Goal: Task Accomplishment & Management: Use online tool/utility

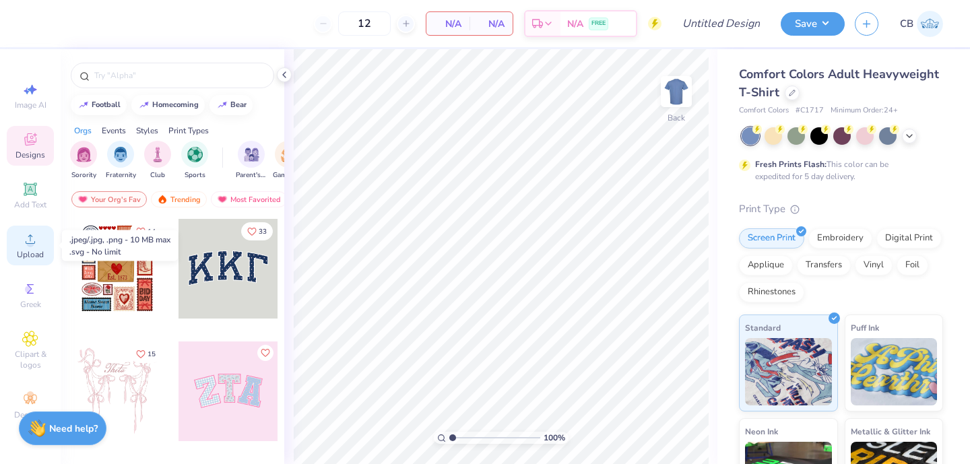
click at [22, 246] on div "Upload" at bounding box center [30, 246] width 47 height 40
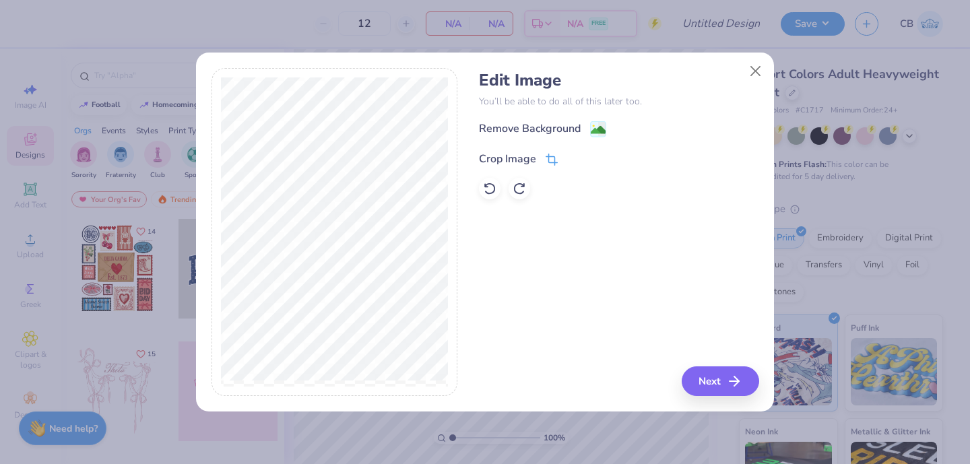
click at [549, 160] on icon at bounding box center [553, 158] width 9 height 9
click at [570, 157] on icon at bounding box center [574, 158] width 8 height 8
click at [605, 124] on image at bounding box center [598, 131] width 15 height 15
click at [756, 72] on button "Close" at bounding box center [756, 72] width 26 height 26
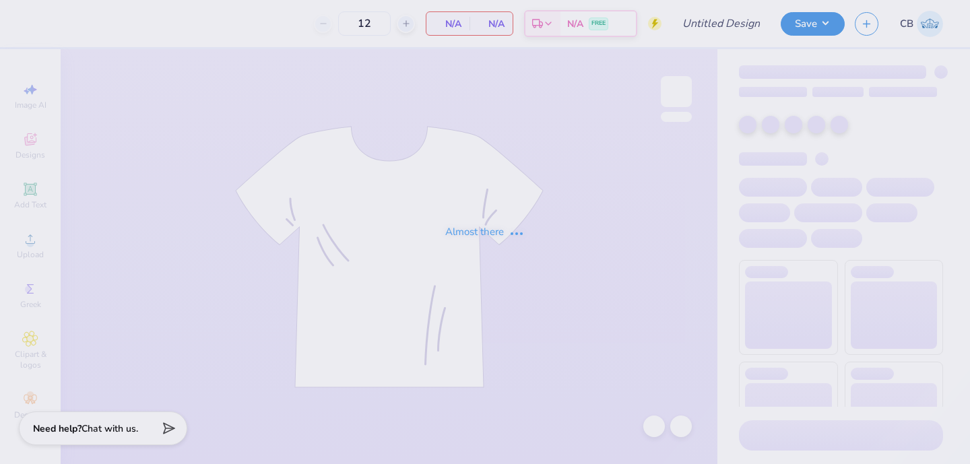
type input "CBL Building Tee"
type input "130"
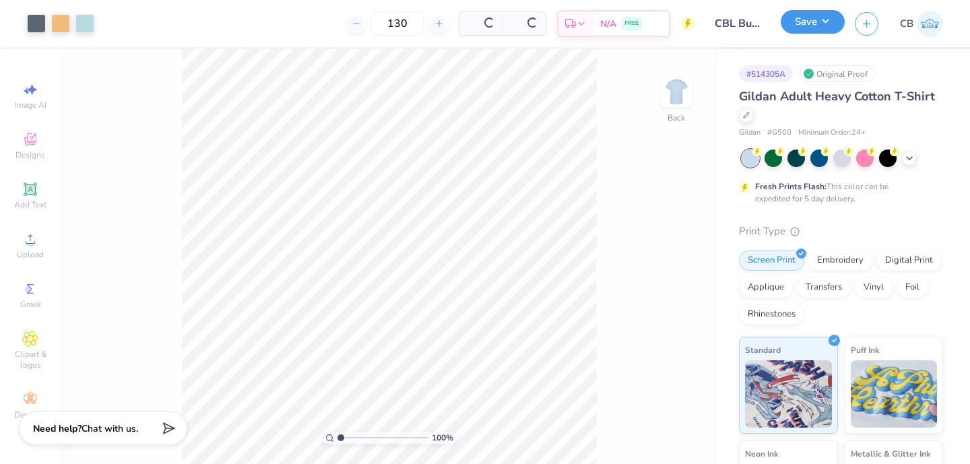
click at [816, 23] on button "Save" at bounding box center [812, 22] width 64 height 24
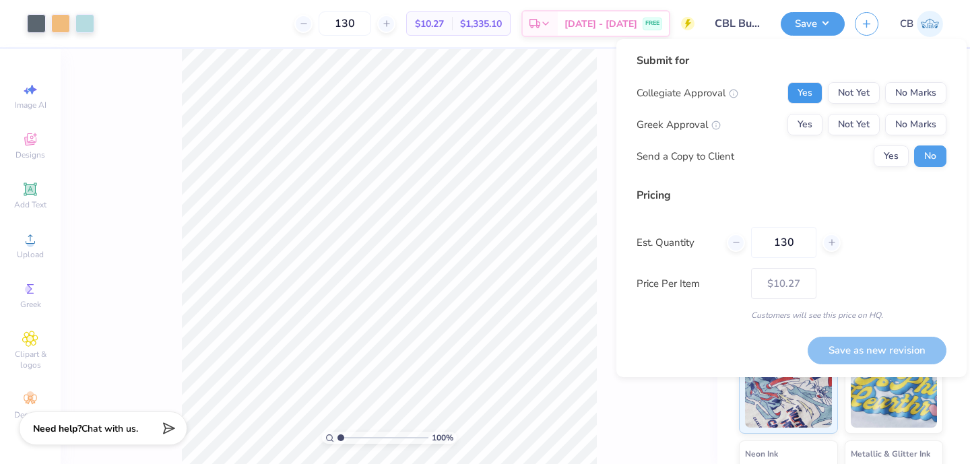
click at [811, 95] on button "Yes" at bounding box center [804, 93] width 35 height 22
click at [916, 125] on button "No Marks" at bounding box center [915, 125] width 61 height 22
click at [867, 354] on button "Save as new revision" at bounding box center [876, 351] width 139 height 28
type input "$13.37"
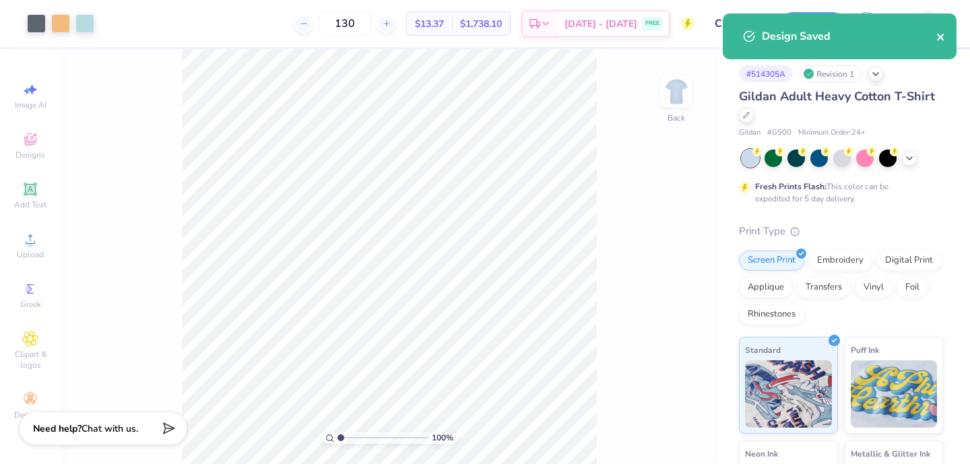
click at [937, 38] on icon "close" at bounding box center [940, 37] width 9 height 11
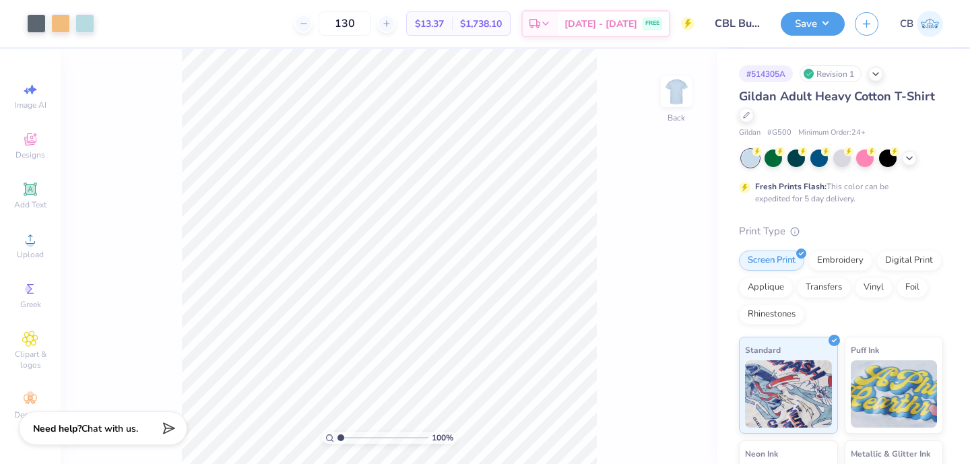
click at [258, 36] on div "130 $13.37 Per Item $1,738.10 Total Est. Delivery Sep 14 - 17 FREE" at bounding box center [399, 23] width 590 height 47
drag, startPoint x: 432, startPoint y: 23, endPoint x: 471, endPoint y: 24, distance: 39.8
click at [472, 24] on div "$13.37 Per Item $1,738.10 Total" at bounding box center [458, 23] width 104 height 24
click at [258, 28] on div "130 $13.37 Per Item $1,738.10 Total Est. Delivery Sep 14 - 17 FREE" at bounding box center [399, 23] width 590 height 47
click at [912, 154] on icon at bounding box center [909, 157] width 11 height 11
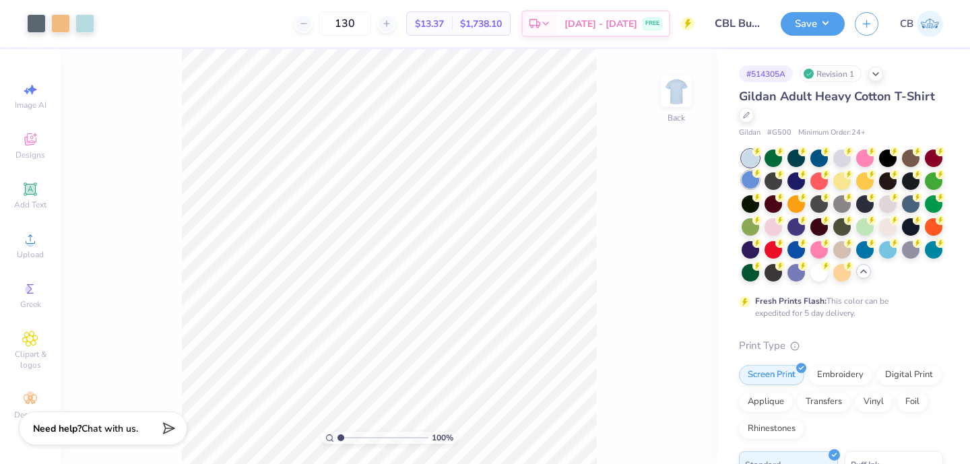
click at [745, 176] on div at bounding box center [750, 180] width 18 height 18
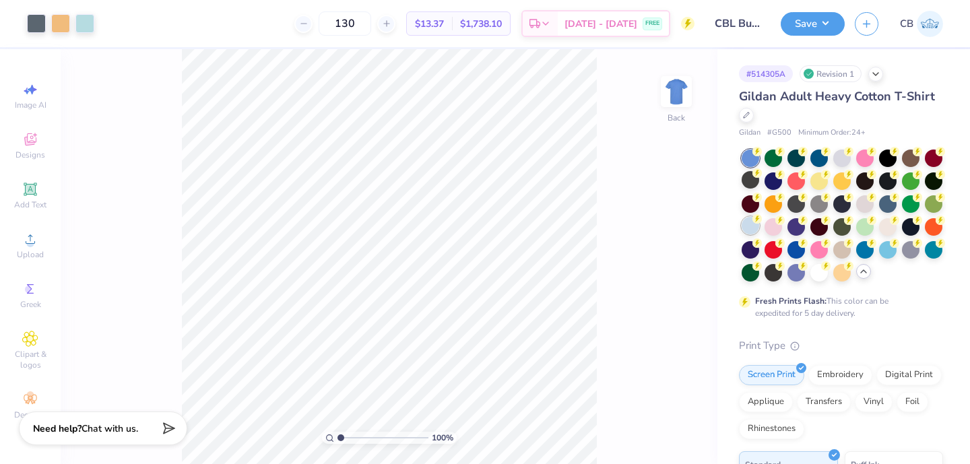
click at [754, 236] on div at bounding box center [841, 215] width 201 height 132
click at [751, 228] on div at bounding box center [750, 226] width 18 height 18
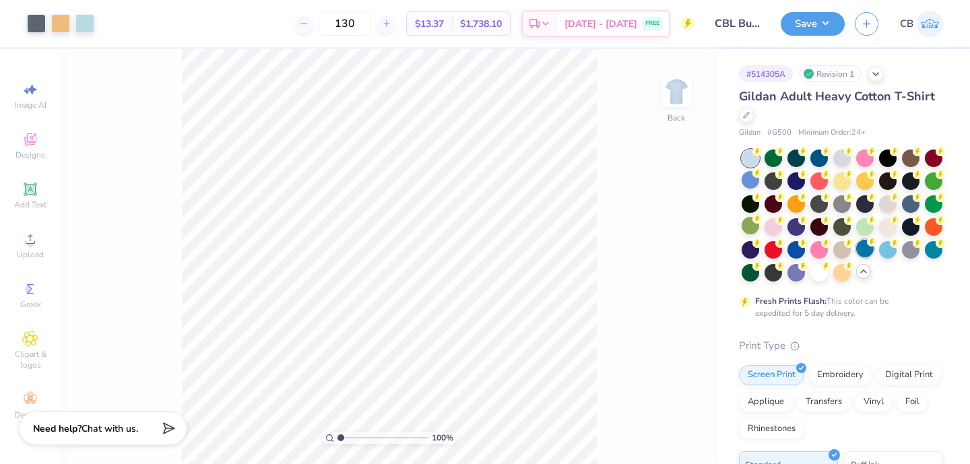
click at [870, 248] on div at bounding box center [865, 249] width 18 height 18
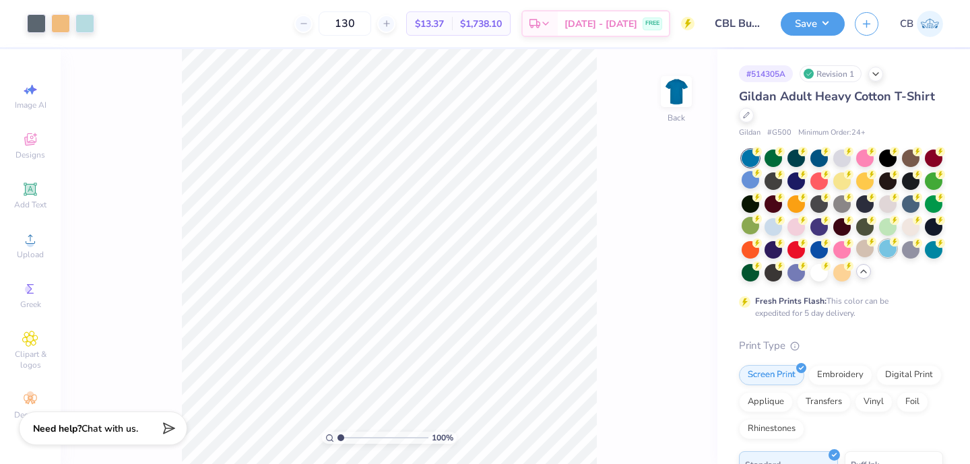
click at [890, 247] on div at bounding box center [888, 249] width 18 height 18
drag, startPoint x: 478, startPoint y: 23, endPoint x: 538, endPoint y: 24, distance: 59.9
click at [538, 24] on div "130 $13.37 Per Item $1,738.10 Total Est. Delivery Sep 14 - 17 FREE" at bounding box center [399, 23] width 590 height 47
click at [819, 24] on button "Save" at bounding box center [812, 22] width 64 height 24
click at [677, 150] on div "100 % Back" at bounding box center [389, 256] width 657 height 415
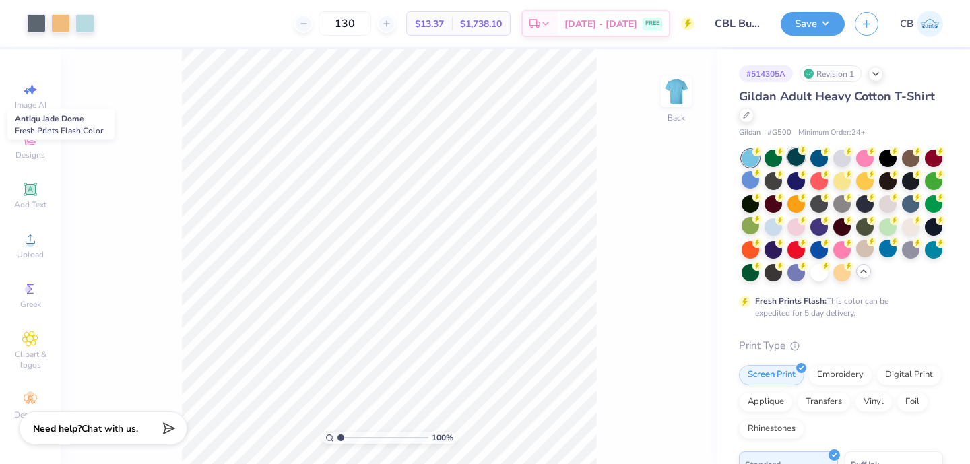
click at [797, 155] on div at bounding box center [796, 157] width 18 height 18
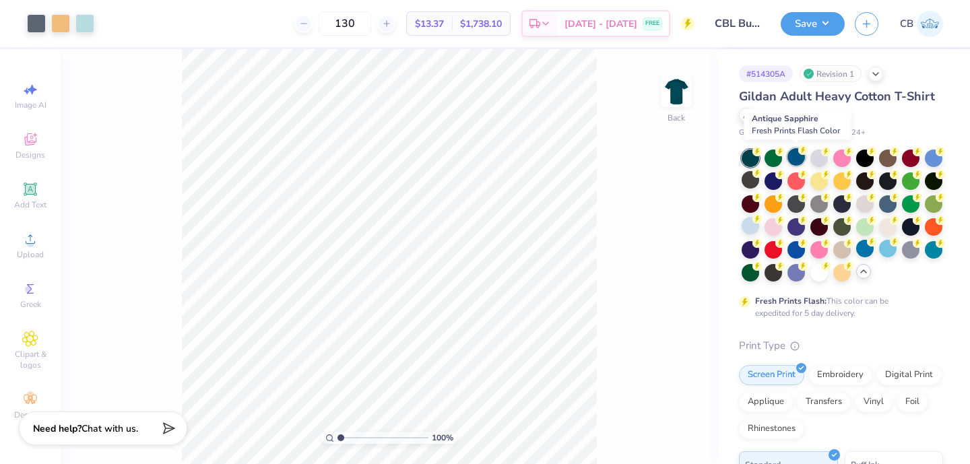
click at [800, 160] on div at bounding box center [796, 157] width 18 height 18
click at [798, 250] on div at bounding box center [796, 249] width 18 height 18
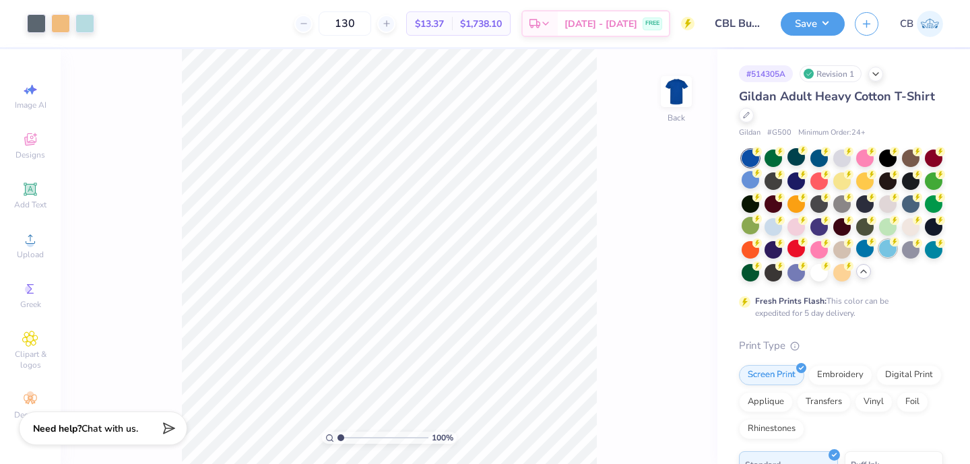
click at [883, 249] on div at bounding box center [888, 249] width 18 height 18
click at [845, 186] on div at bounding box center [842, 180] width 18 height 18
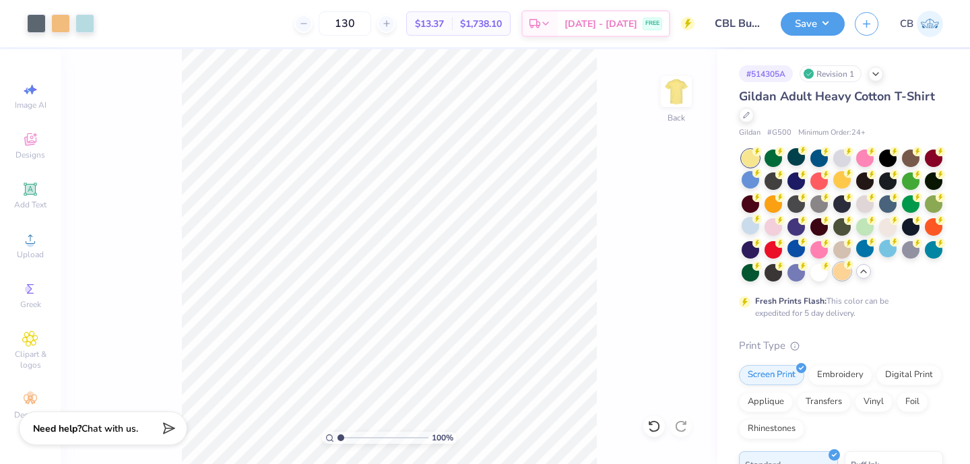
click at [848, 273] on div at bounding box center [842, 272] width 18 height 18
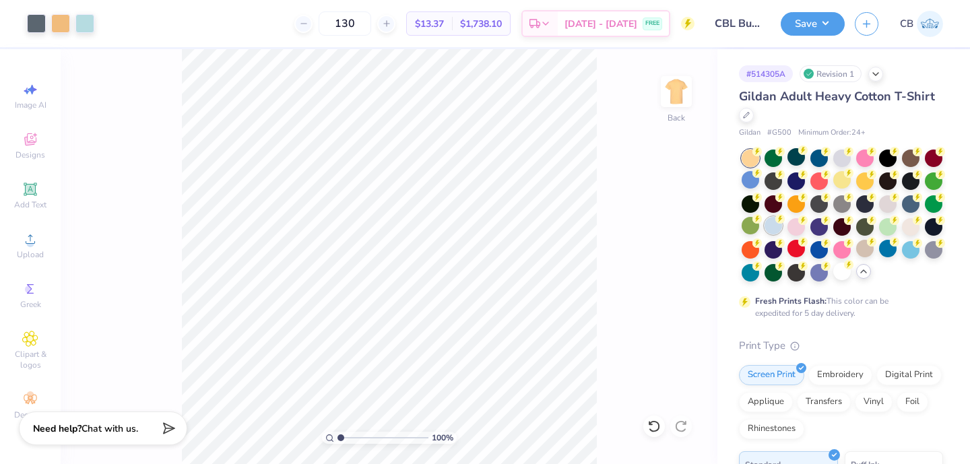
click at [778, 228] on div at bounding box center [773, 226] width 18 height 18
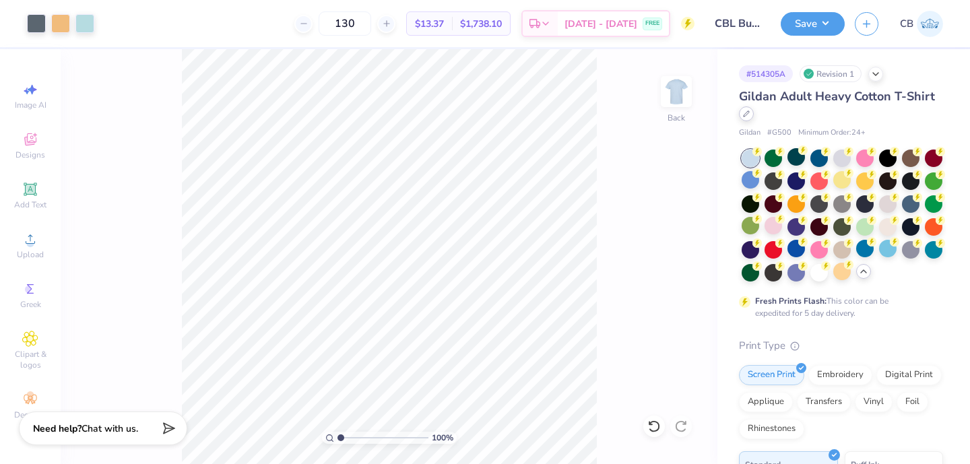
click at [743, 116] on icon at bounding box center [746, 113] width 7 height 7
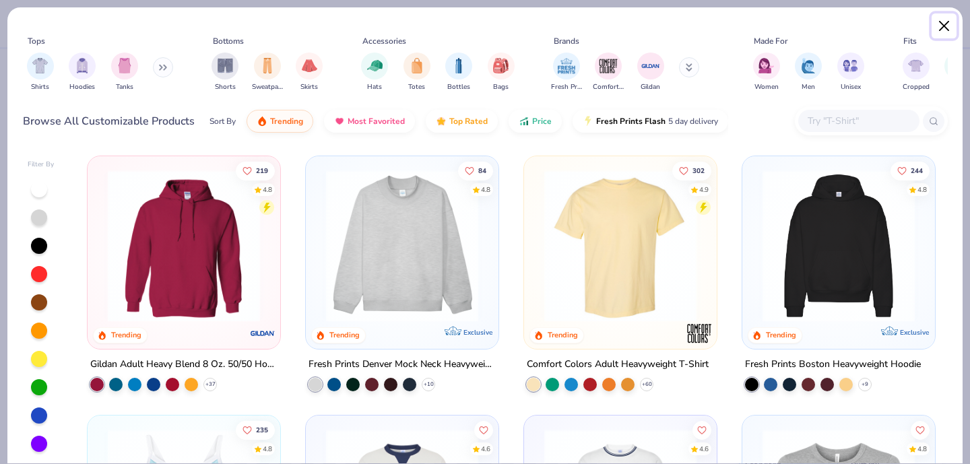
click at [942, 29] on button "Close" at bounding box center [944, 26] width 26 height 26
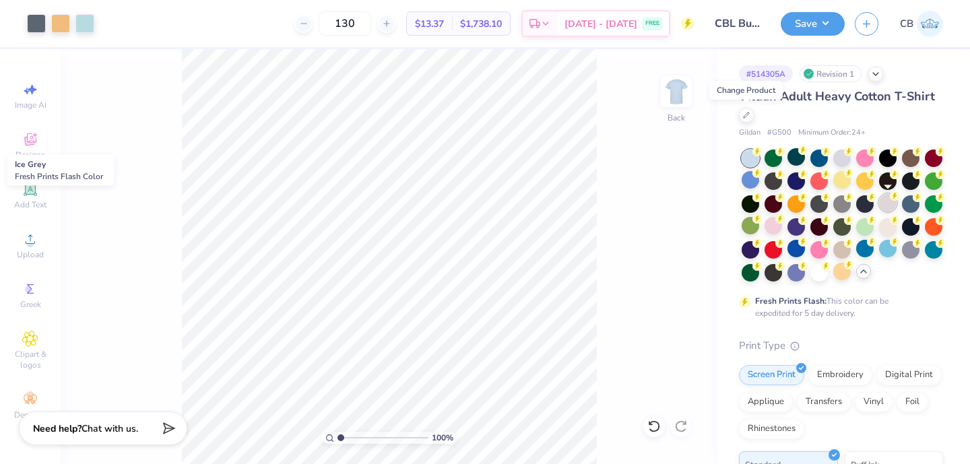
click at [885, 209] on div at bounding box center [888, 203] width 18 height 18
click at [814, 273] on div at bounding box center [819, 272] width 18 height 18
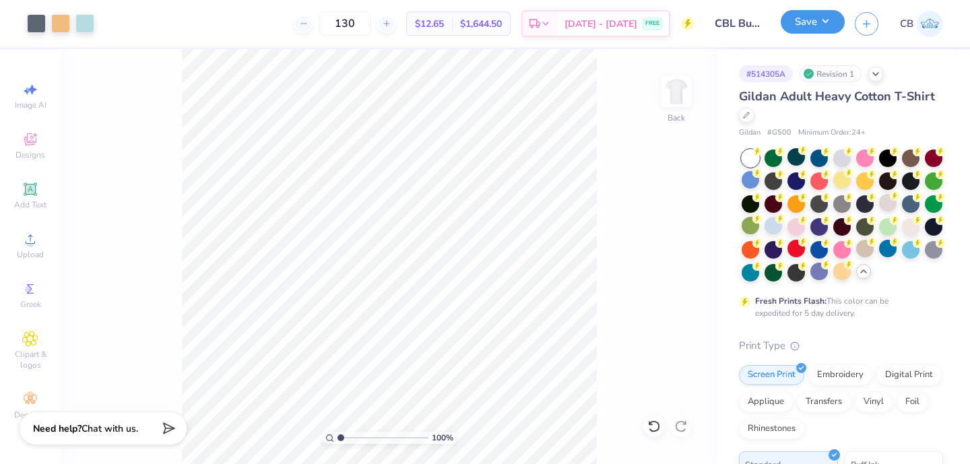
click at [796, 26] on button "Save" at bounding box center [812, 22] width 64 height 24
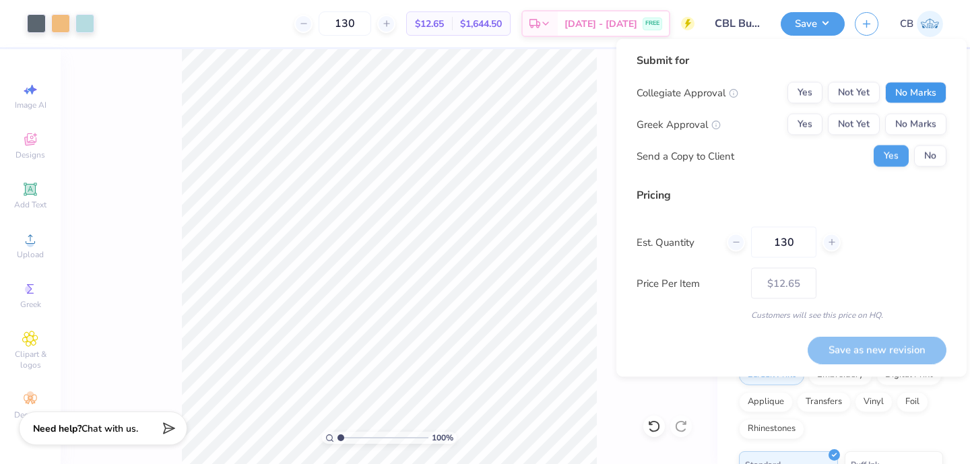
click at [927, 99] on button "No Marks" at bounding box center [915, 93] width 61 height 22
click at [922, 114] on button "No Marks" at bounding box center [915, 125] width 61 height 22
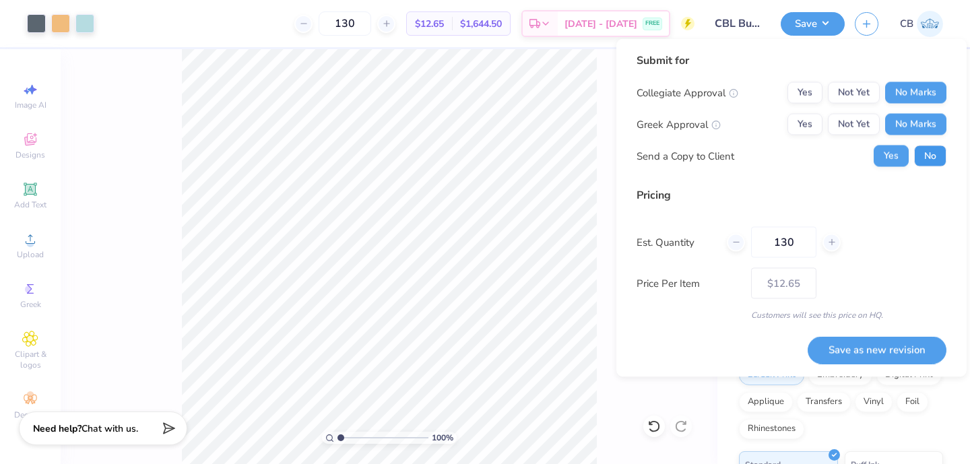
click at [929, 157] on button "No" at bounding box center [930, 156] width 32 height 22
click at [861, 339] on button "Save as new revision" at bounding box center [876, 350] width 139 height 28
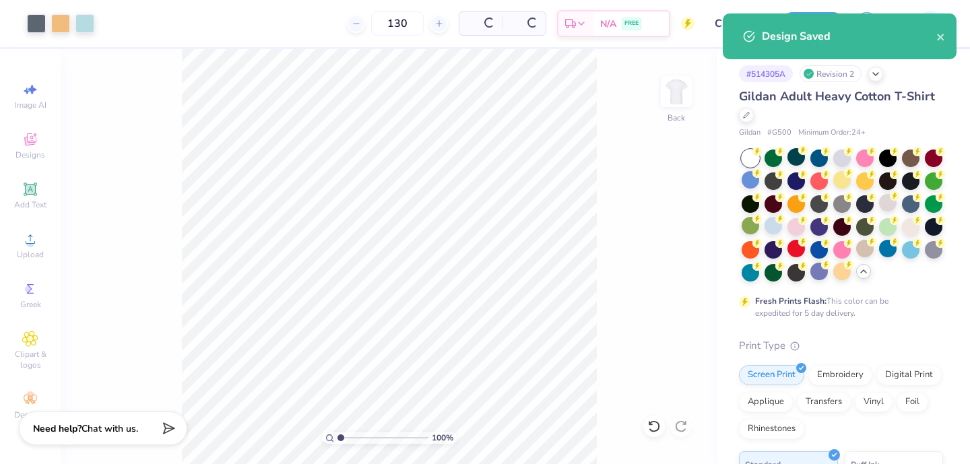
type input "– –"
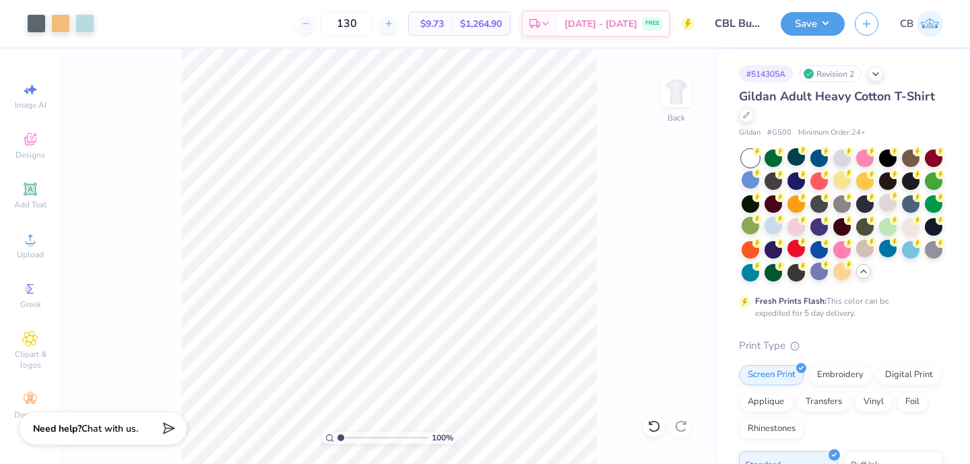
click at [233, 36] on div "130 $9.73 Per Item $1,264.90 Total Est. Delivery Sep 14 - 17 FREE" at bounding box center [399, 23] width 590 height 47
click at [681, 67] on div "100 % Back" at bounding box center [389, 256] width 657 height 415
click at [681, 75] on div "100 % Back" at bounding box center [389, 256] width 657 height 415
click at [673, 93] on img at bounding box center [676, 92] width 54 height 54
click at [673, 93] on img at bounding box center [676, 91] width 27 height 27
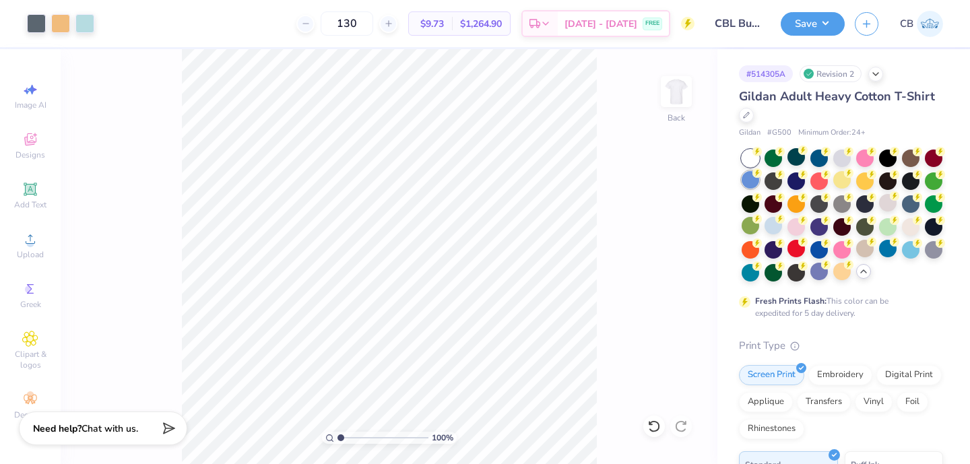
click at [747, 187] on div at bounding box center [750, 180] width 18 height 18
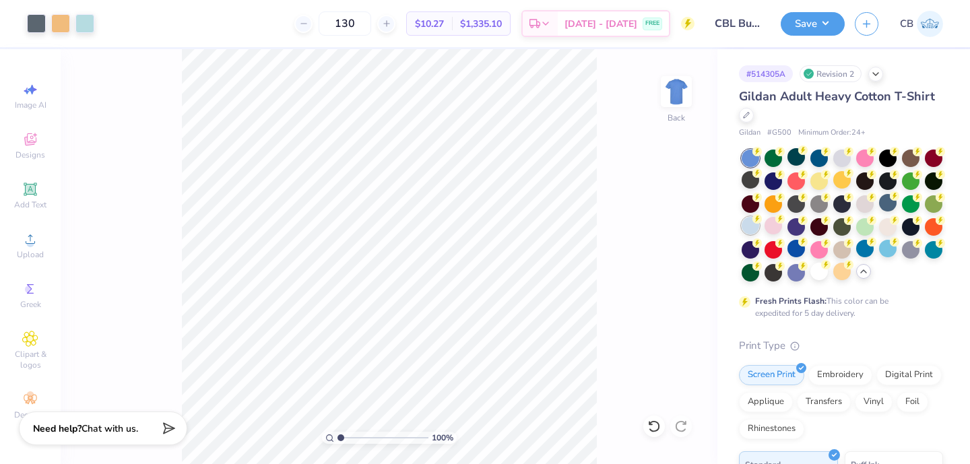
click at [754, 225] on div at bounding box center [750, 226] width 18 height 18
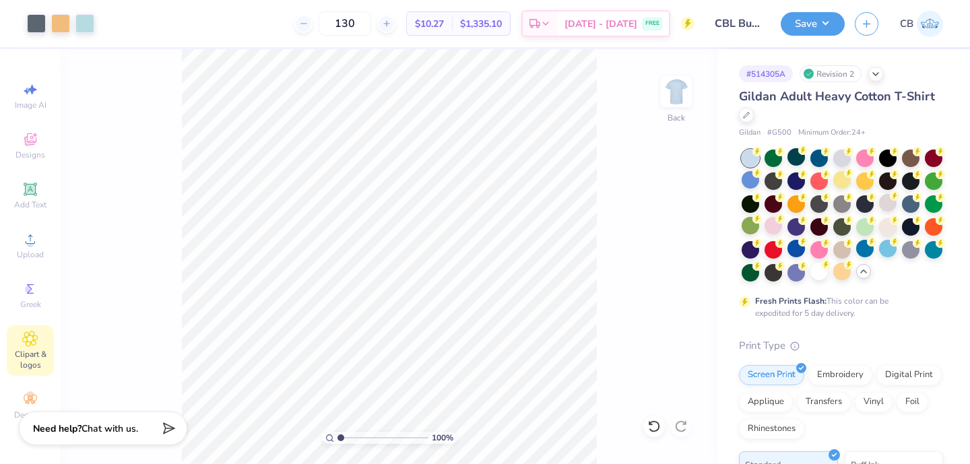
click at [34, 350] on span "Clipart & logos" at bounding box center [30, 360] width 47 height 22
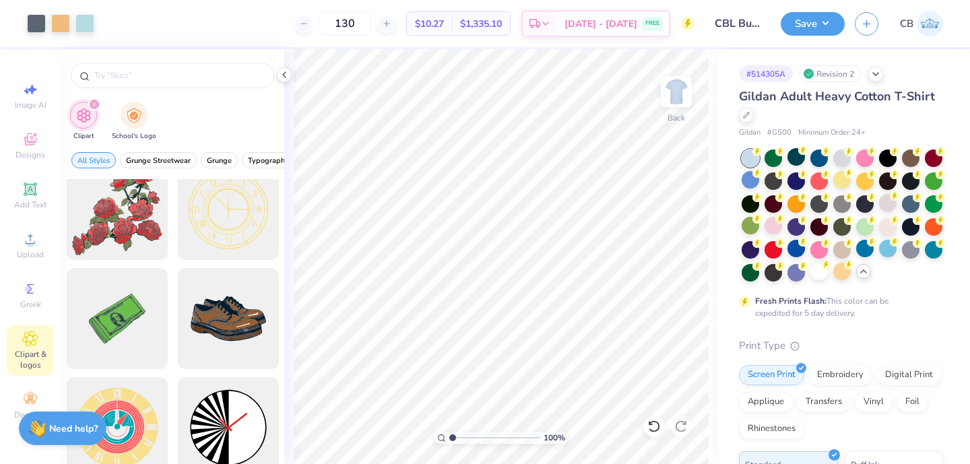
scroll to position [246, 0]
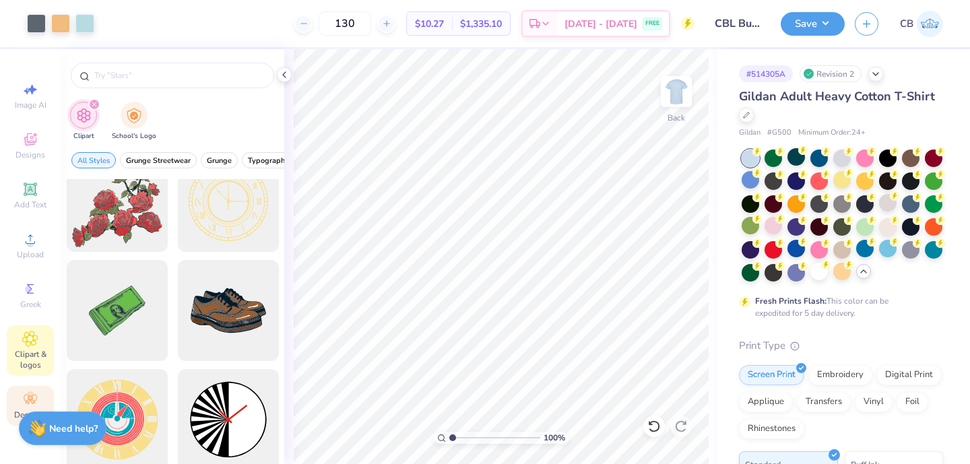
click at [34, 398] on icon at bounding box center [30, 399] width 16 height 16
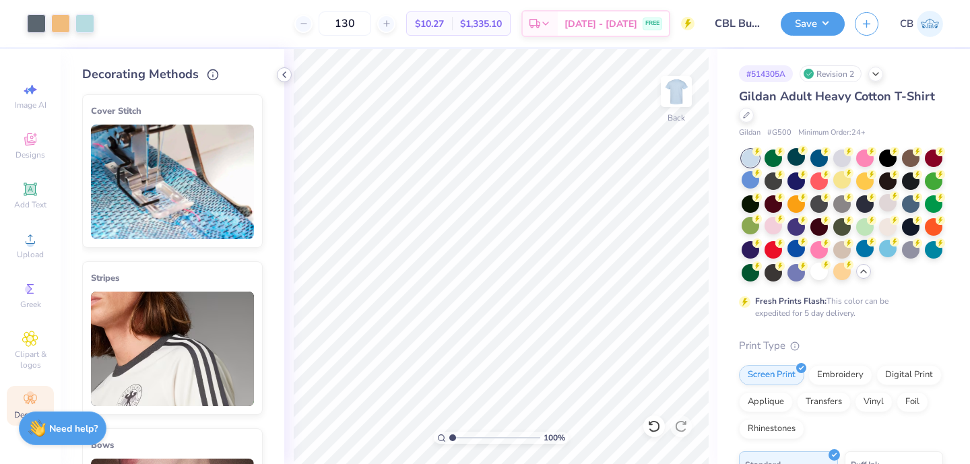
click at [288, 77] on icon at bounding box center [284, 74] width 11 height 11
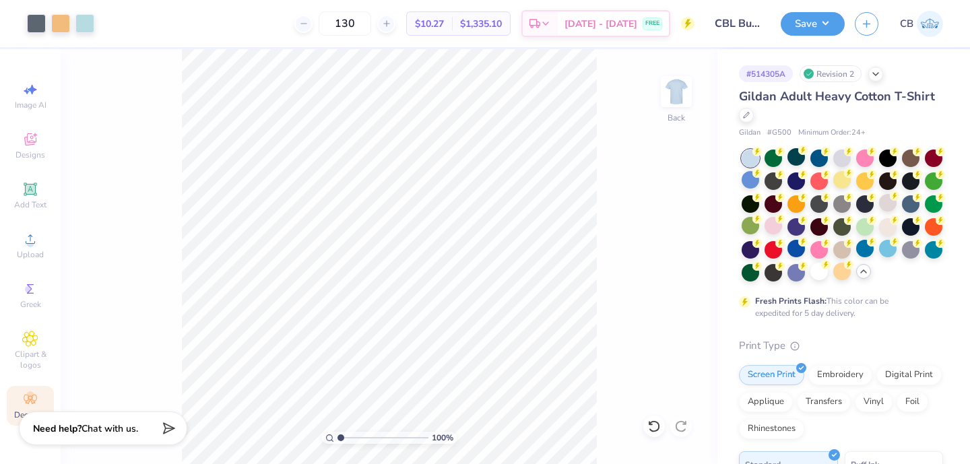
click at [250, 33] on div "130 $10.27 Per Item $1,335.10 Total Est. Delivery Sep 14 - 17 FREE" at bounding box center [399, 23] width 590 height 47
click at [762, 156] on circle at bounding box center [756, 151] width 9 height 9
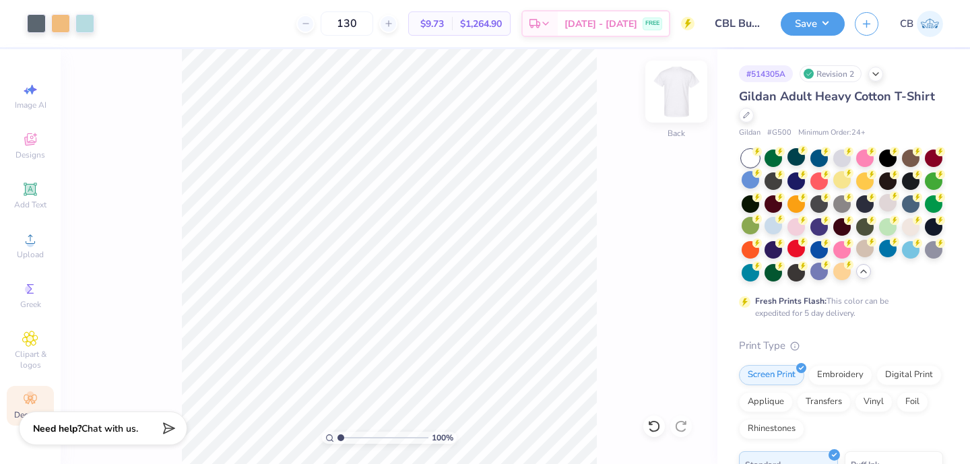
click at [681, 92] on img at bounding box center [676, 92] width 54 height 54
click at [27, 250] on span "Upload" at bounding box center [30, 254] width 27 height 11
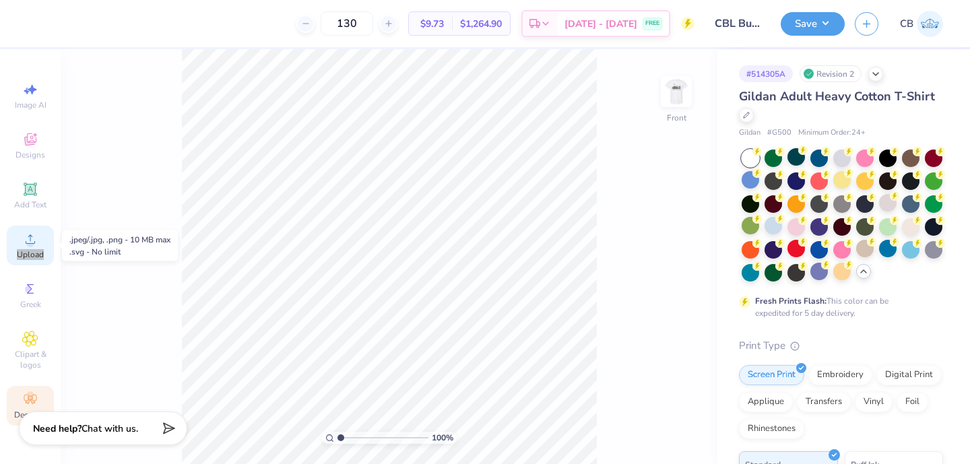
click at [27, 250] on span "Upload" at bounding box center [30, 254] width 27 height 11
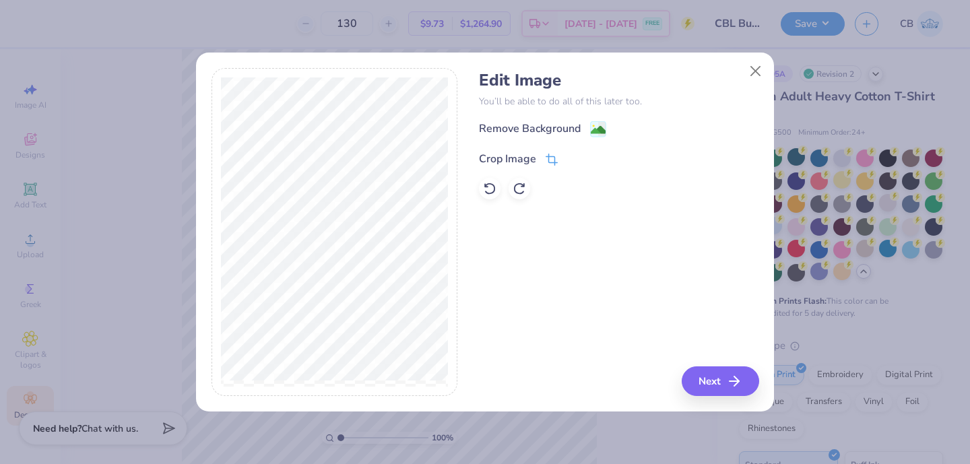
click at [530, 160] on div "Crop Image" at bounding box center [507, 159] width 57 height 16
click at [574, 154] on icon at bounding box center [574, 158] width 8 height 8
click at [592, 129] on image at bounding box center [598, 131] width 15 height 15
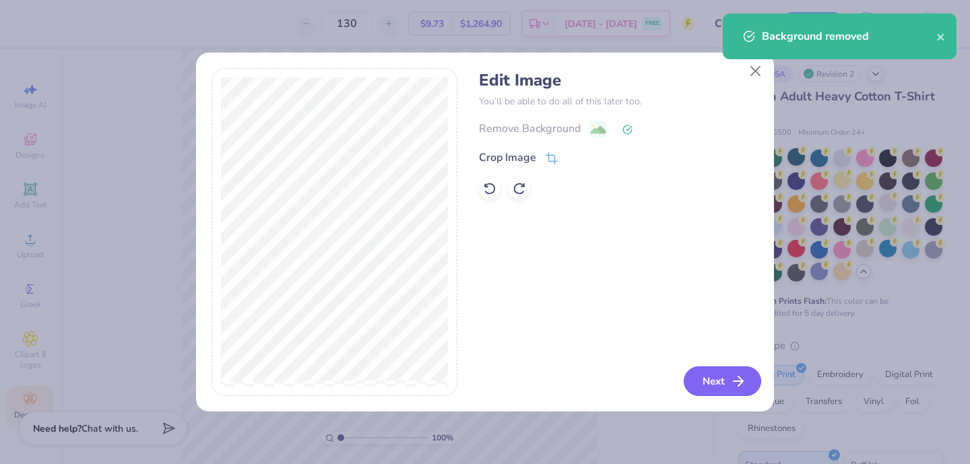
click at [725, 384] on button "Next" at bounding box center [721, 381] width 77 height 30
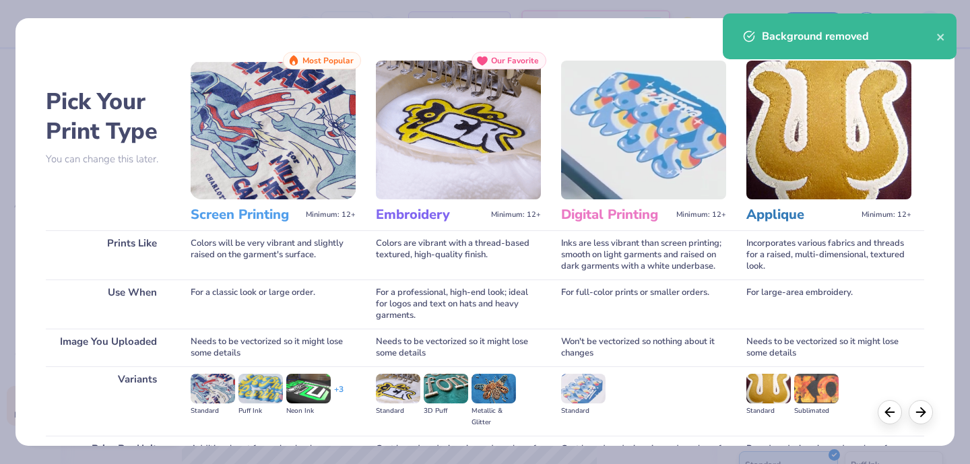
scroll to position [140, 0]
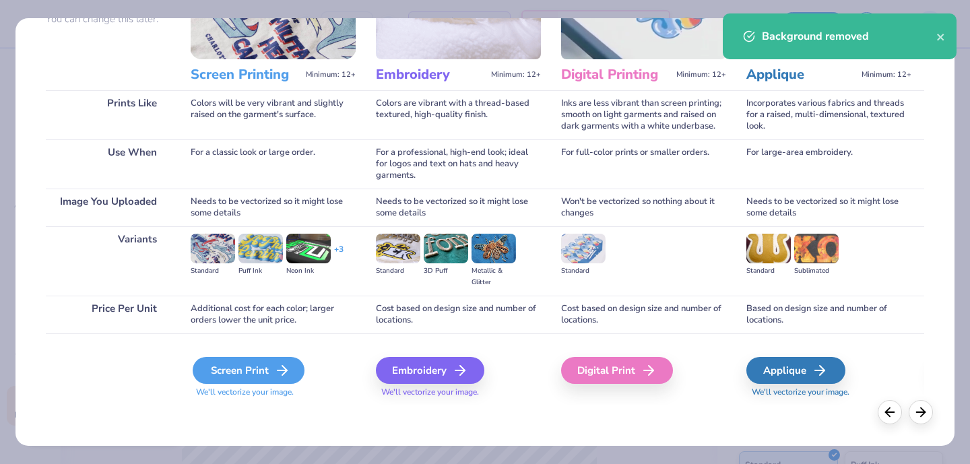
click at [212, 380] on div "Screen Print" at bounding box center [249, 370] width 112 height 27
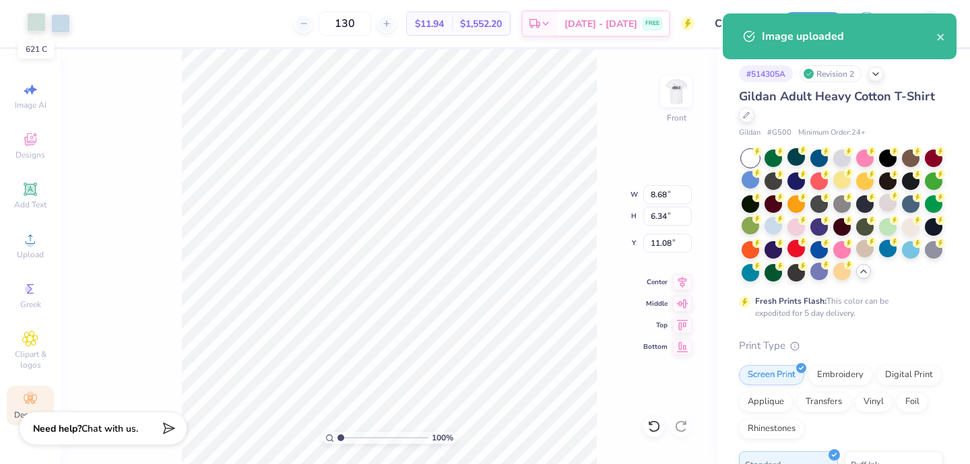
click at [40, 23] on div at bounding box center [36, 22] width 19 height 19
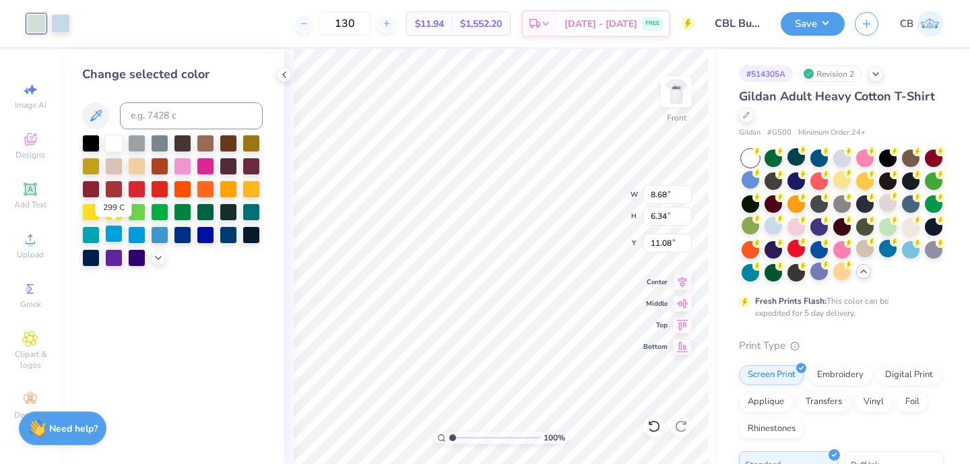
click at [112, 236] on div at bounding box center [114, 234] width 18 height 18
click at [59, 17] on div at bounding box center [60, 22] width 19 height 19
click at [118, 241] on div at bounding box center [114, 234] width 18 height 18
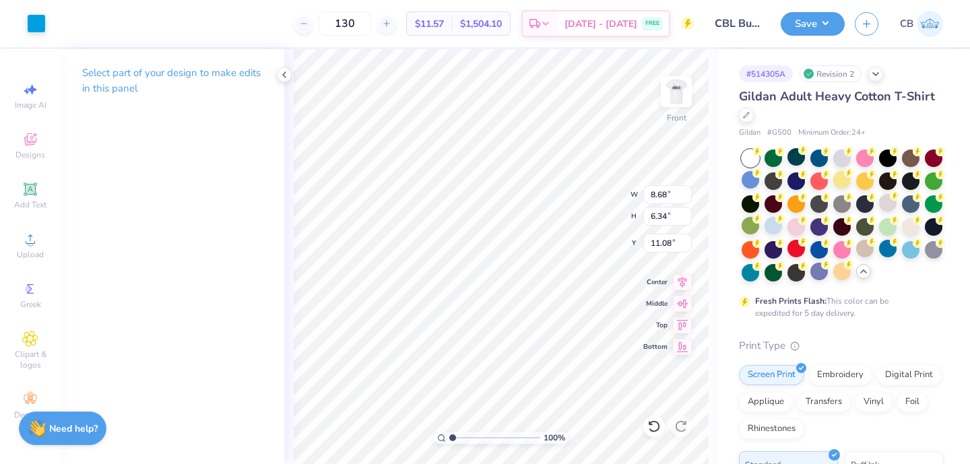
type input "3.02"
type input "2.21"
type input "0.79"
click at [287, 73] on icon at bounding box center [284, 74] width 11 height 11
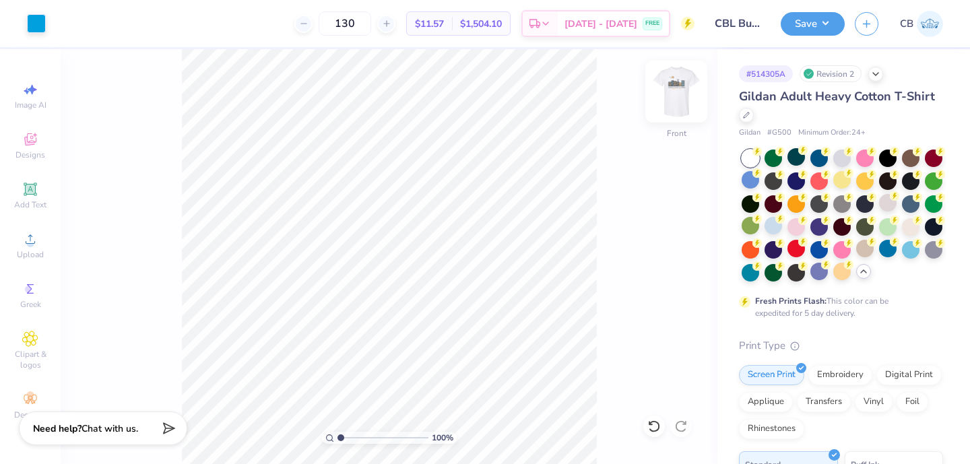
click at [677, 89] on img at bounding box center [676, 92] width 54 height 54
click at [775, 230] on div at bounding box center [773, 226] width 18 height 18
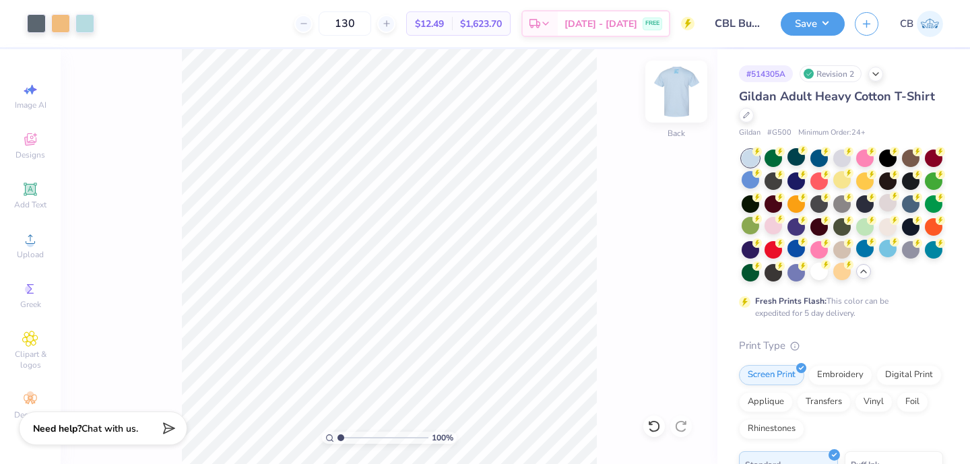
click at [667, 79] on img at bounding box center [676, 92] width 54 height 54
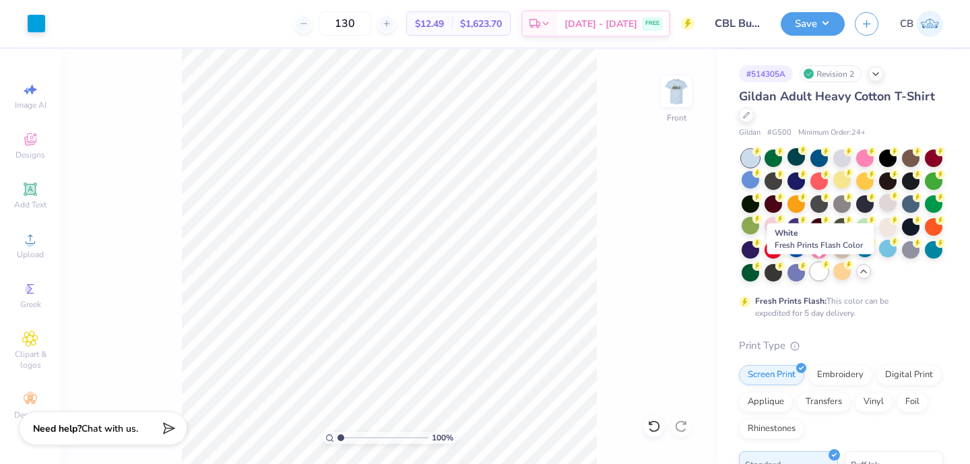
click at [823, 277] on div at bounding box center [819, 272] width 18 height 18
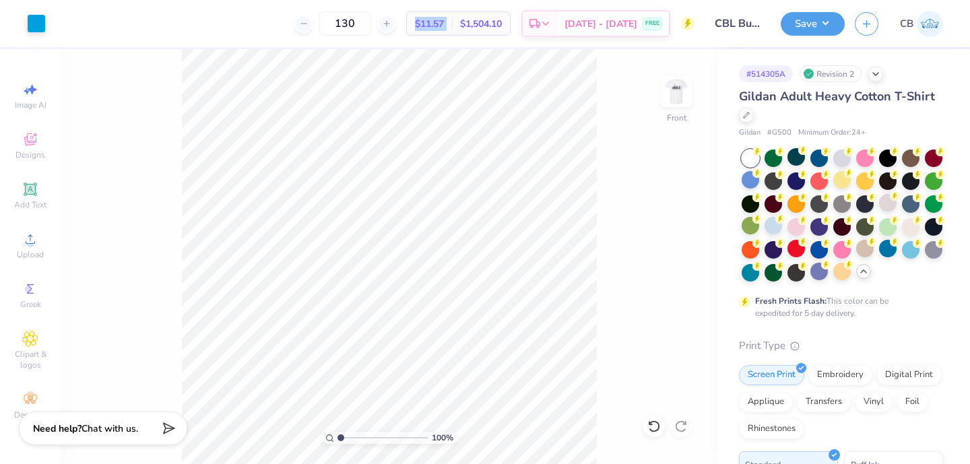
drag, startPoint x: 430, startPoint y: 23, endPoint x: 473, endPoint y: 23, distance: 42.4
click at [473, 23] on div "$11.57 Per Item $1,504.10 Total" at bounding box center [458, 23] width 104 height 24
click at [460, 47] on div "Art colors 130 $11.57 Per Item $1,504.10 Total Est. Delivery Sep 14 - 17 FREE D…" at bounding box center [485, 232] width 970 height 464
click at [776, 222] on icon at bounding box center [779, 218] width 9 height 9
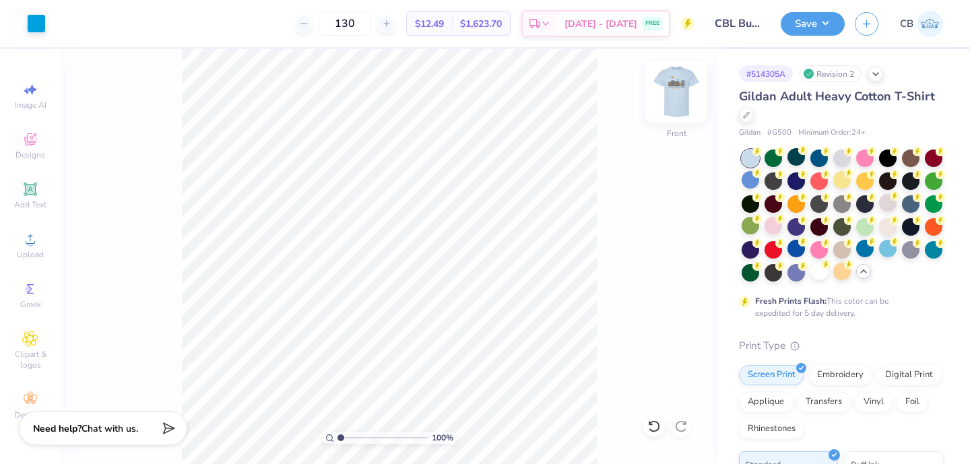
click at [679, 98] on img at bounding box center [676, 92] width 54 height 54
click at [83, 28] on div at bounding box center [84, 22] width 19 height 19
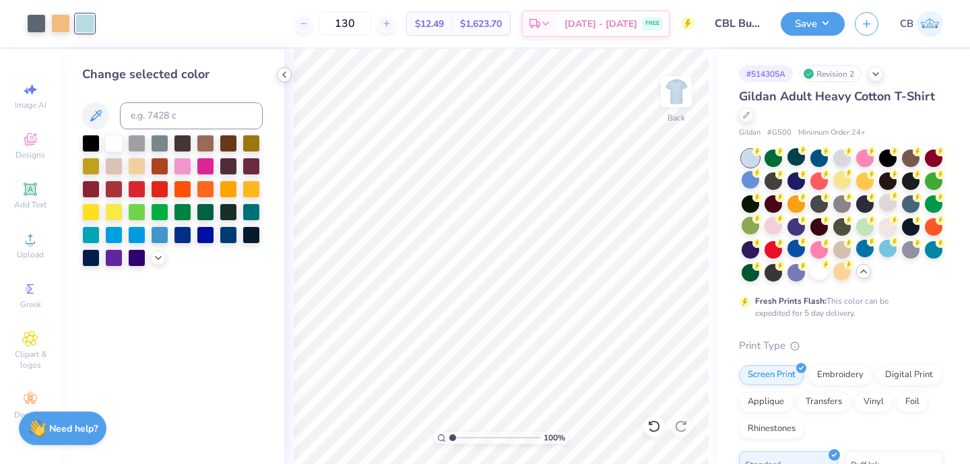
click at [283, 73] on polyline at bounding box center [284, 74] width 3 height 5
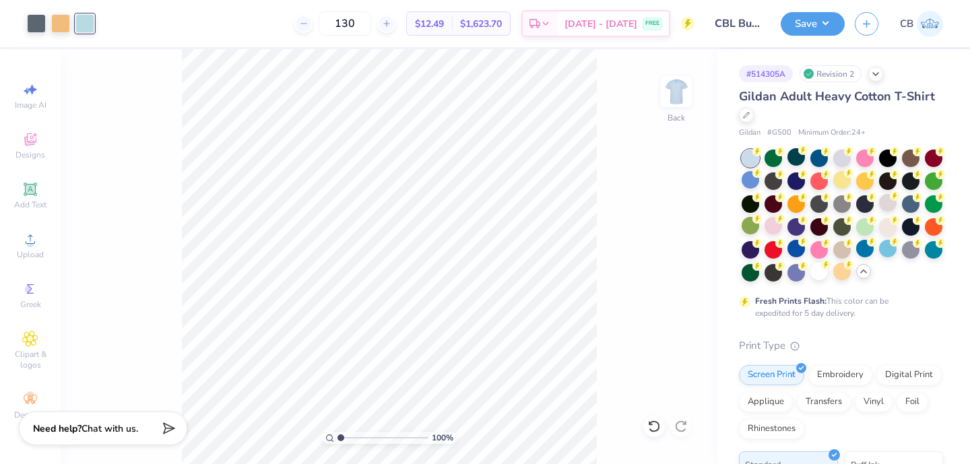
click at [676, 86] on img at bounding box center [676, 91] width 27 height 27
click at [675, 83] on img at bounding box center [676, 92] width 54 height 54
click at [683, 95] on img at bounding box center [676, 92] width 54 height 54
click at [683, 93] on img at bounding box center [676, 92] width 54 height 54
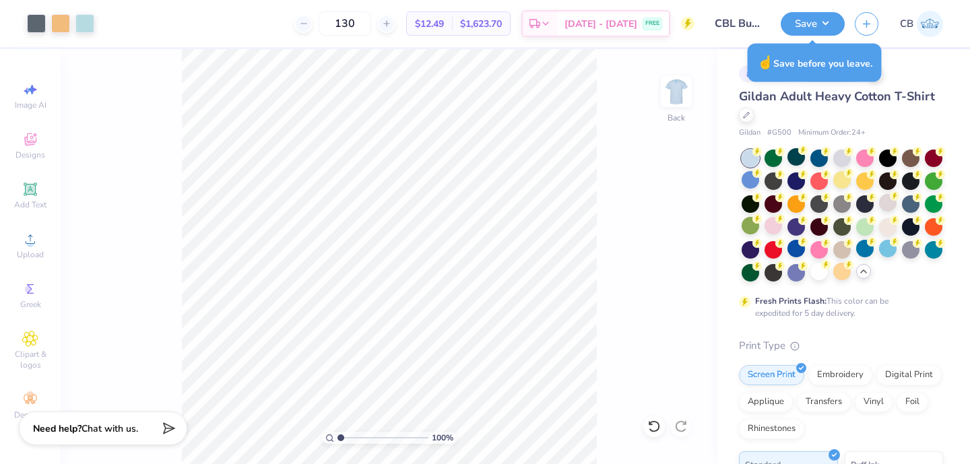
click at [281, 34] on div "130 $12.49 Per Item $1,623.70 Total Est. Delivery Sep 14 - 17 FREE" at bounding box center [399, 23] width 590 height 47
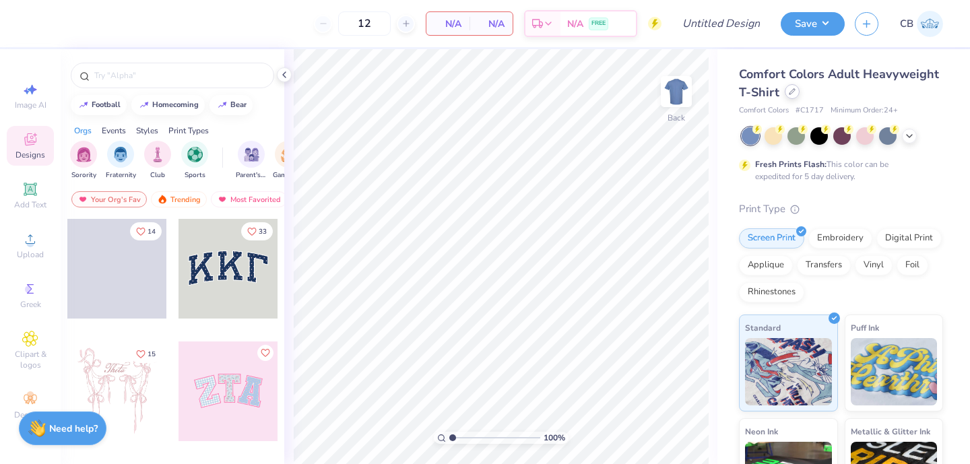
click at [789, 90] on icon at bounding box center [792, 91] width 7 height 7
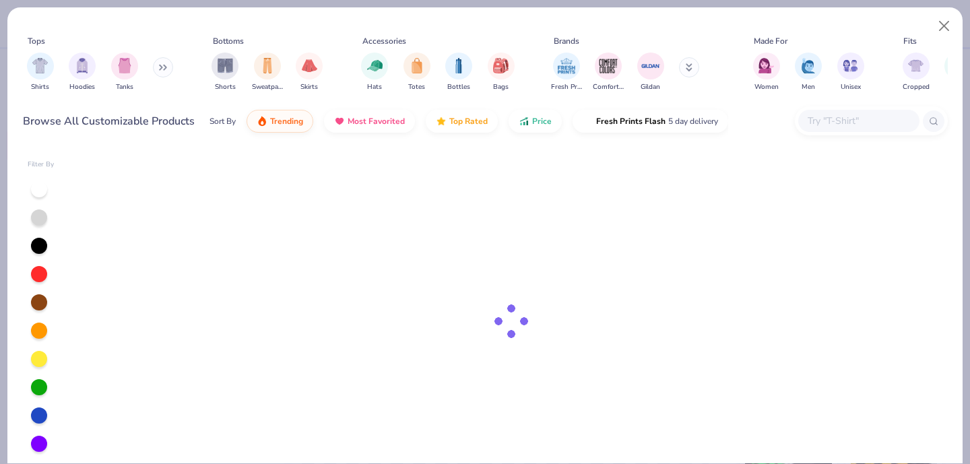
click at [818, 110] on div at bounding box center [858, 121] width 121 height 22
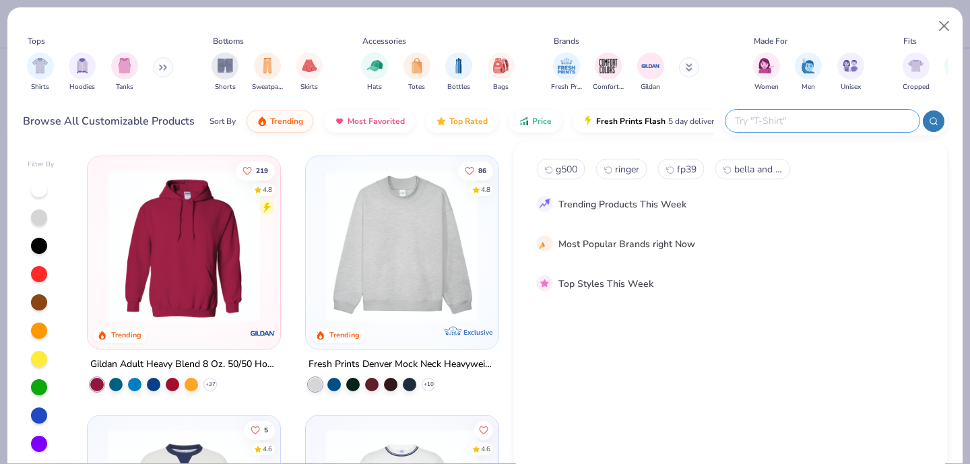
paste input "FP89"
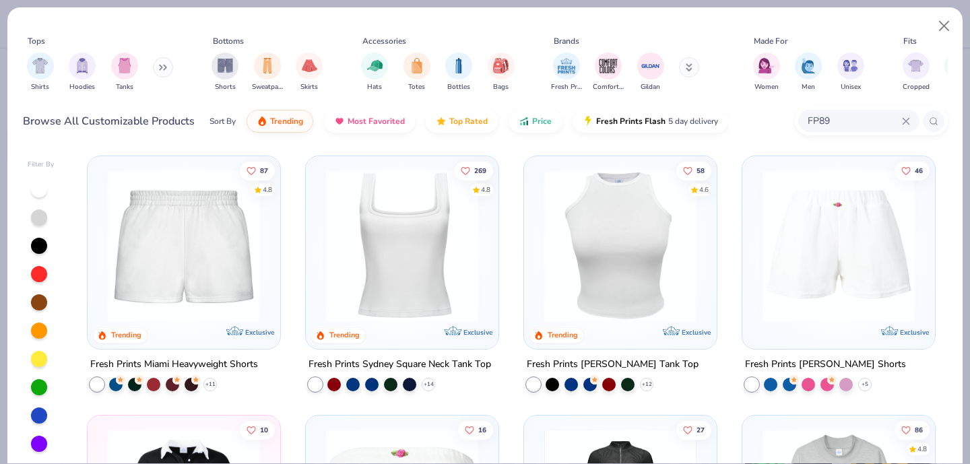
click at [179, 234] on img at bounding box center [184, 246] width 166 height 152
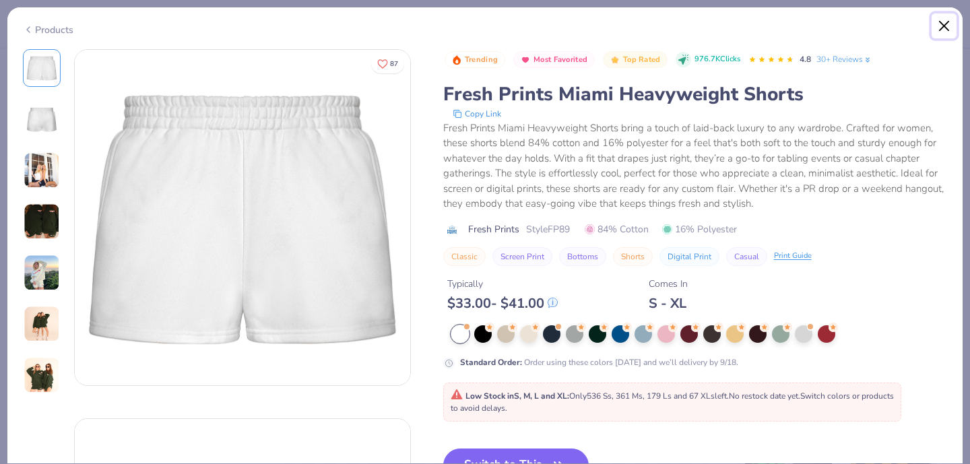
click at [942, 29] on button "Close" at bounding box center [944, 26] width 26 height 26
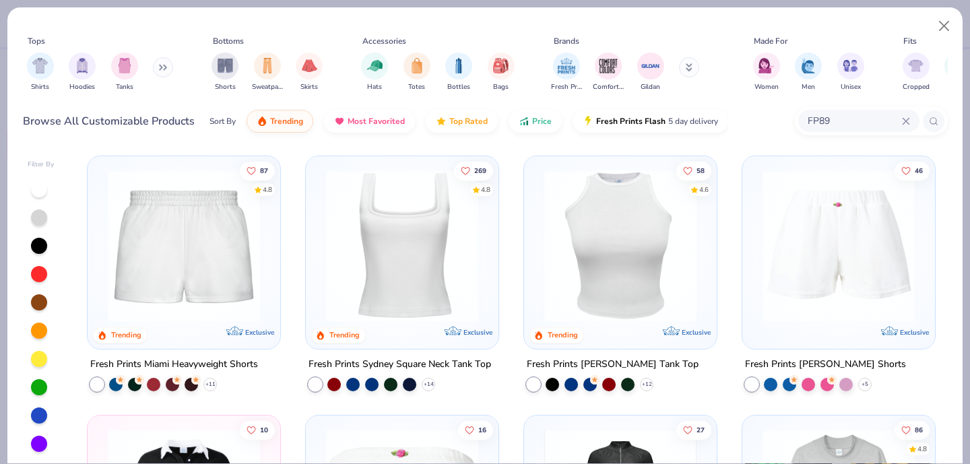
click at [860, 129] on div "FP89" at bounding box center [858, 121] width 121 height 22
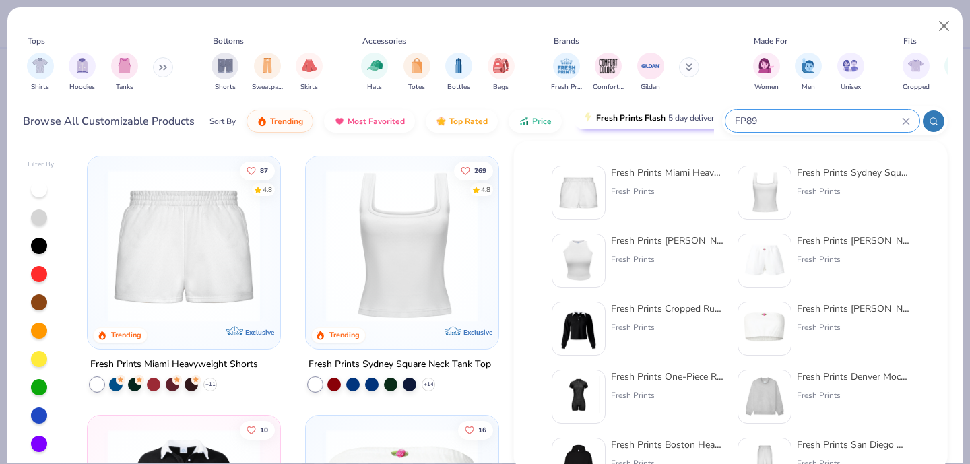
drag, startPoint x: 850, startPoint y: 123, endPoint x: 711, endPoint y: 124, distance: 139.4
click at [711, 124] on div "Browse All Customizable Products Sort By Trending Most Favorited Top Rated Pric…" at bounding box center [485, 121] width 925 height 38
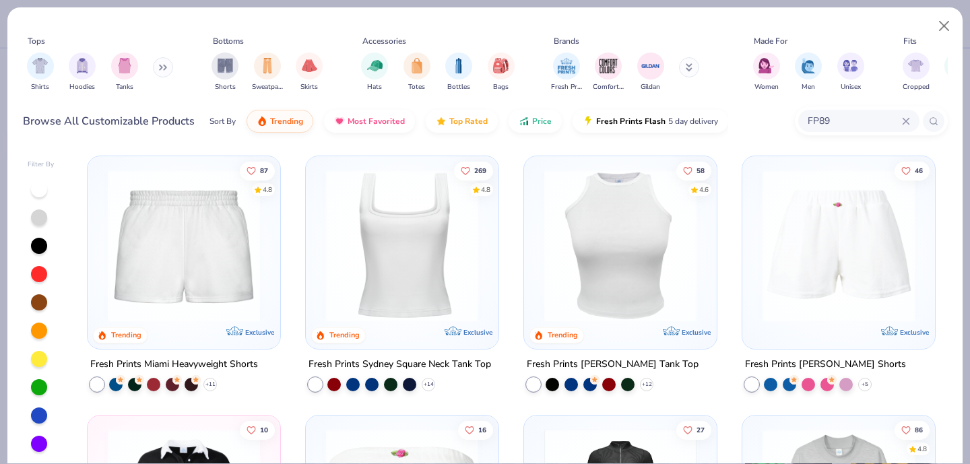
drag, startPoint x: 838, startPoint y: 121, endPoint x: 747, endPoint y: 119, distance: 90.2
click at [747, 119] on div "Browse All Customizable Products Sort By Trending Most Favorited Top Rated Pric…" at bounding box center [485, 121] width 925 height 38
paste input "16"
type input "FP16"
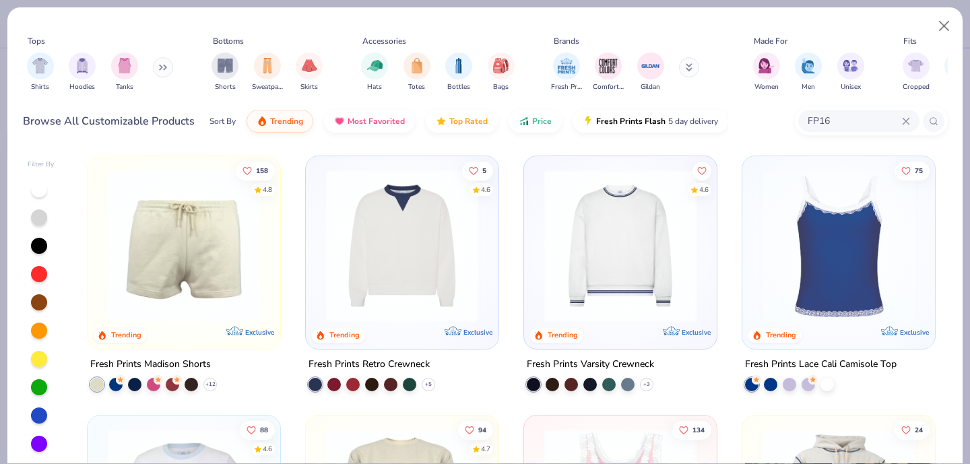
click at [161, 237] on img at bounding box center [184, 246] width 166 height 152
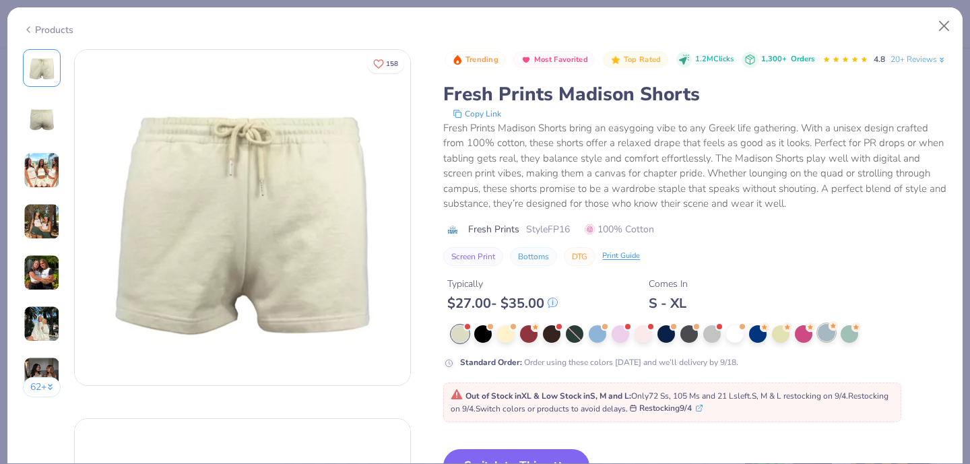
click at [832, 341] on div at bounding box center [826, 333] width 18 height 18
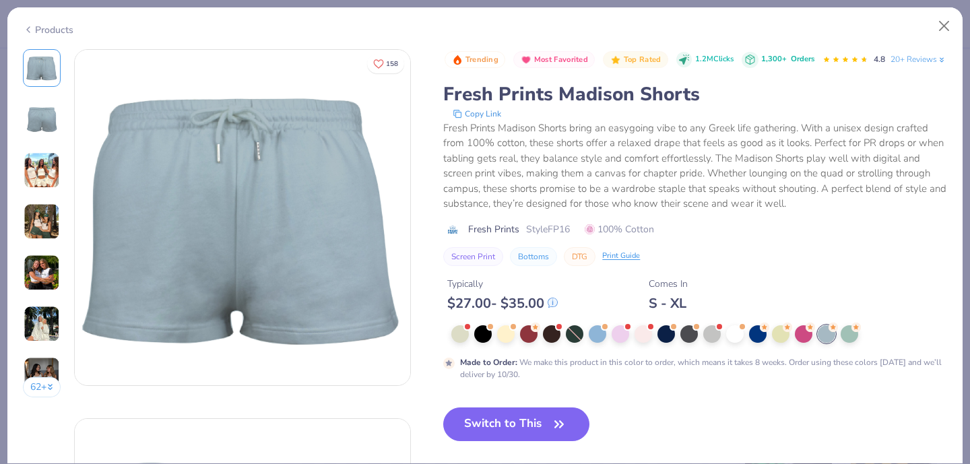
click at [33, 98] on div "62 +" at bounding box center [42, 228] width 38 height 358
click at [33, 116] on img at bounding box center [42, 119] width 32 height 32
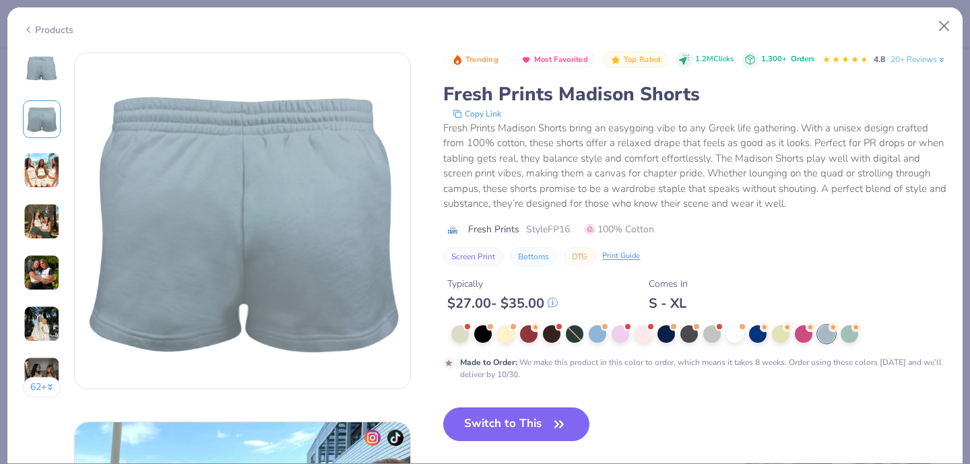
click at [34, 158] on img at bounding box center [42, 170] width 36 height 36
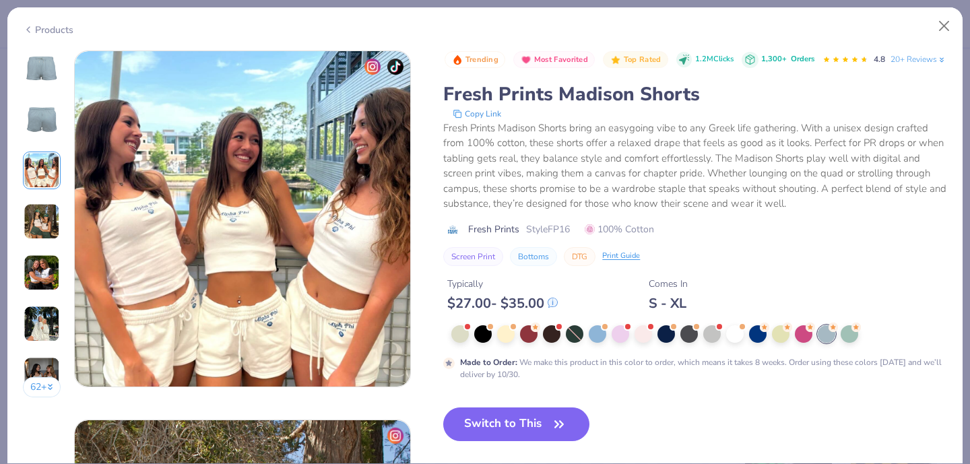
scroll to position [738, 0]
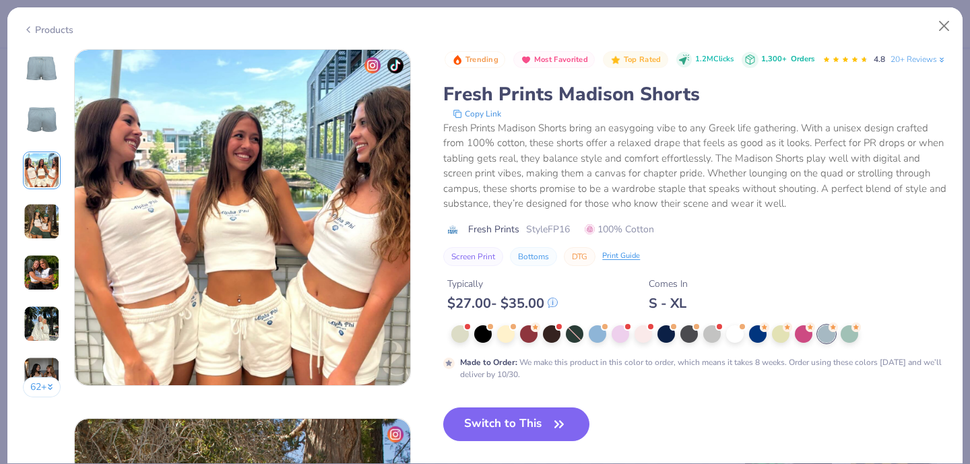
click at [41, 226] on img at bounding box center [42, 221] width 36 height 36
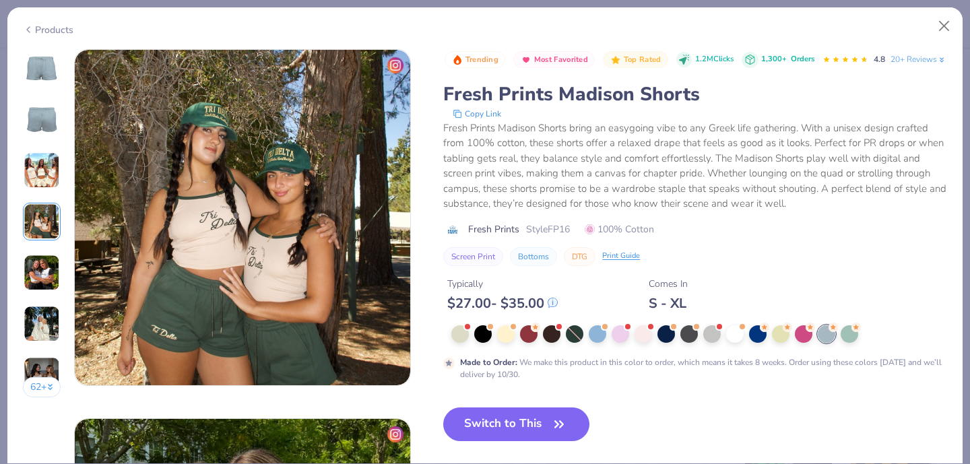
click at [46, 263] on img at bounding box center [42, 273] width 36 height 36
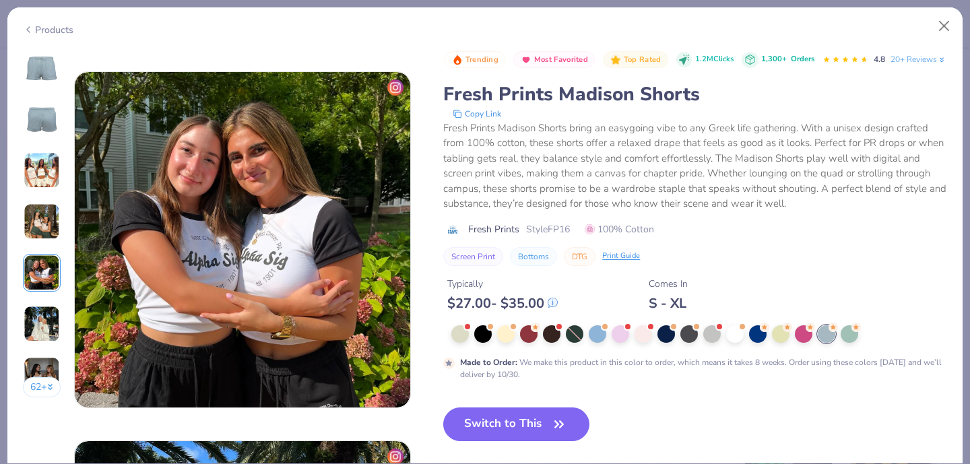
scroll to position [1476, 0]
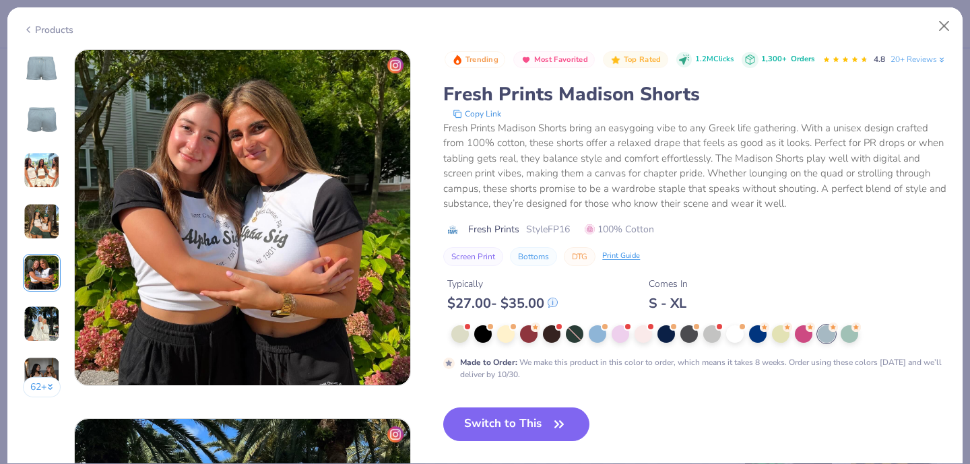
click at [41, 69] on img at bounding box center [42, 68] width 32 height 32
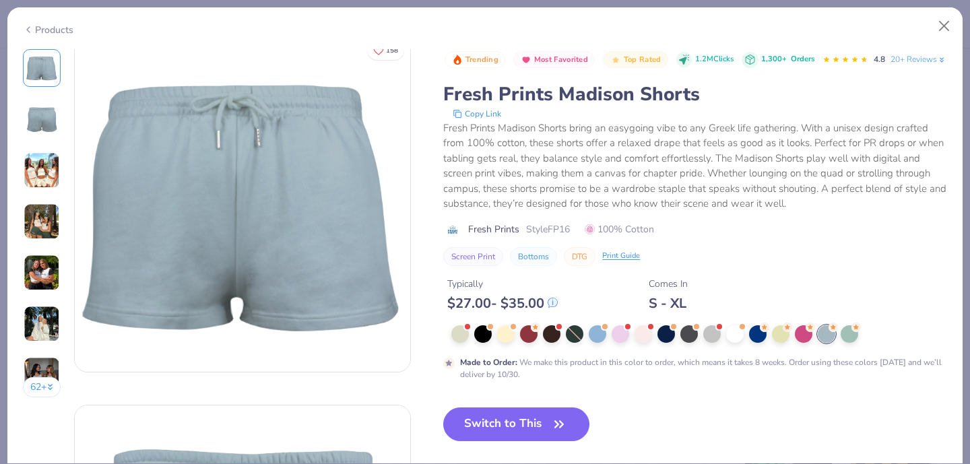
scroll to position [0, 0]
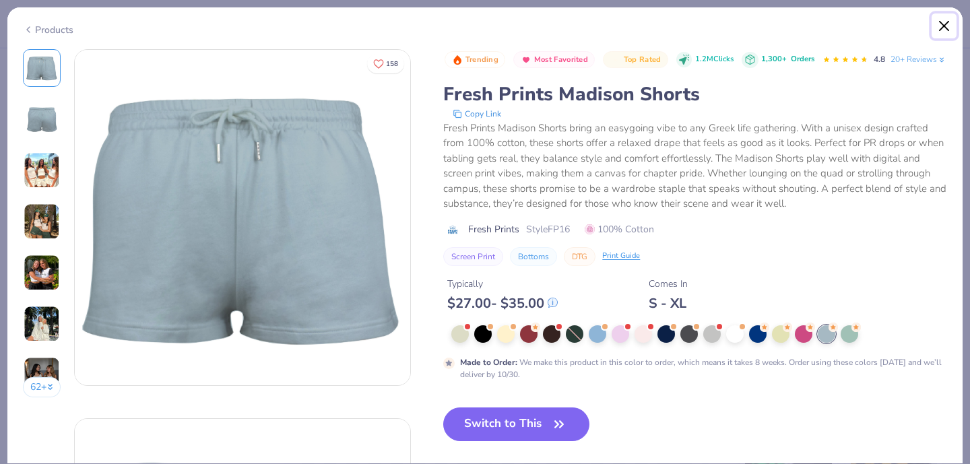
click at [946, 28] on button "Close" at bounding box center [944, 26] width 26 height 26
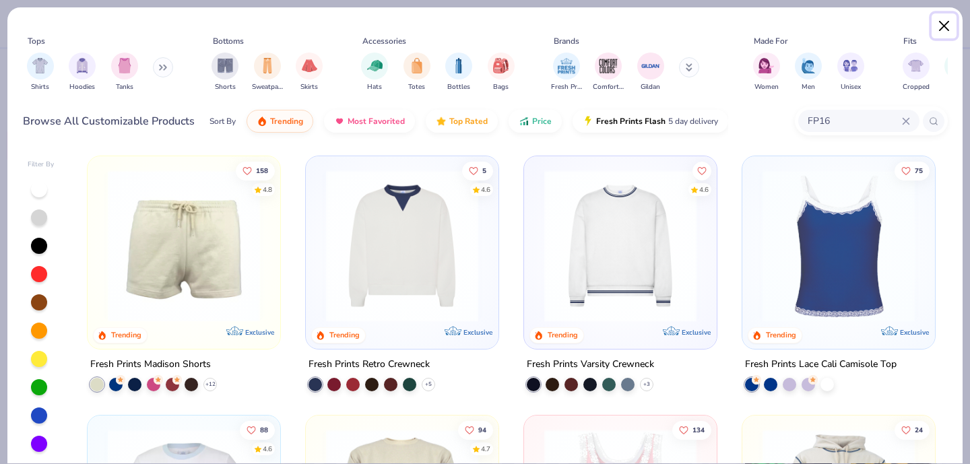
click at [941, 32] on button "Close" at bounding box center [944, 26] width 26 height 26
